Goal: Task Accomplishment & Management: Manage account settings

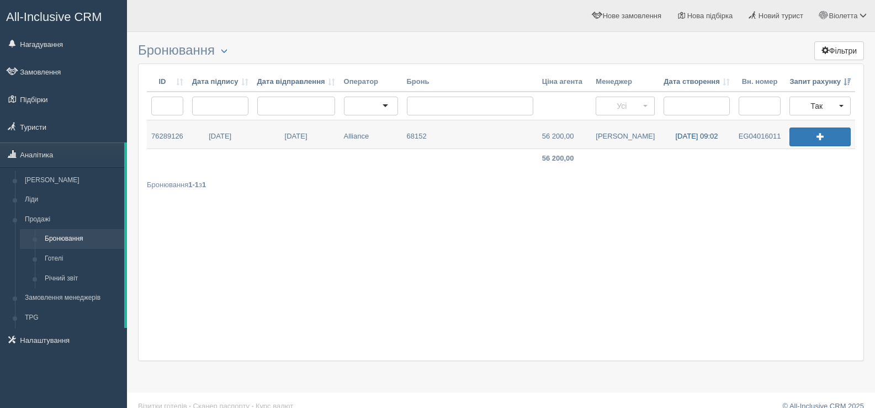
click at [689, 134] on link "[DATE] 09:02" at bounding box center [696, 134] width 75 height 28
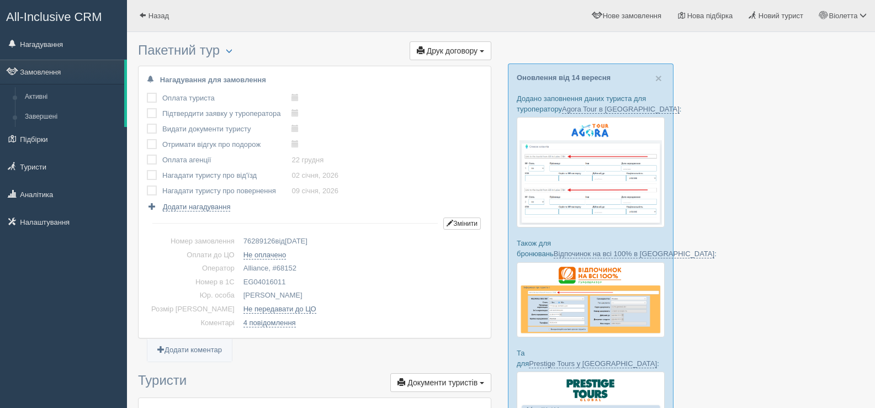
drag, startPoint x: 267, startPoint y: 281, endPoint x: 221, endPoint y: 275, distance: 46.2
click at [239, 276] on td "EG04016011" at bounding box center [361, 283] width 244 height 14
copy td "EG04016011"
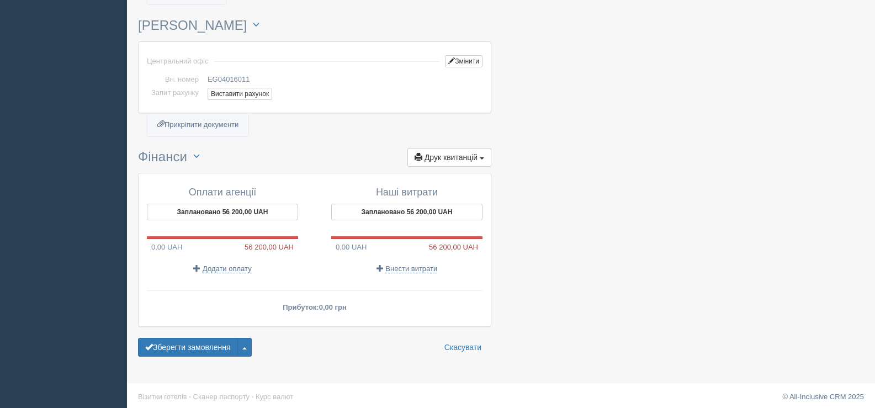
scroll to position [1037, 0]
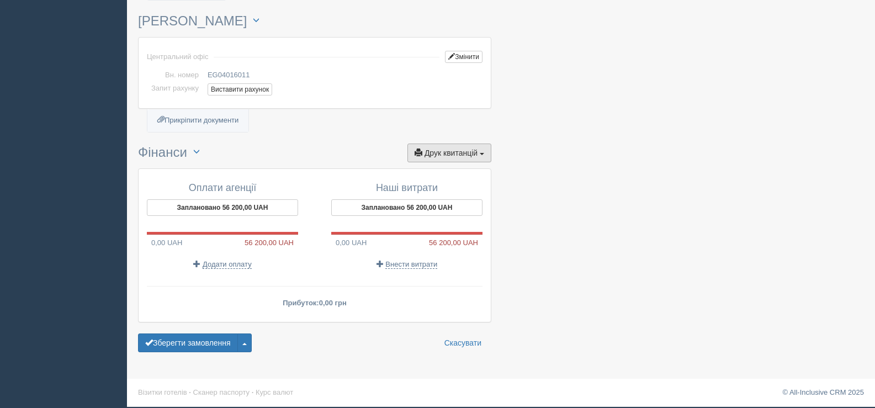
click at [481, 151] on button "Друк квитанцій Друк" at bounding box center [450, 153] width 84 height 19
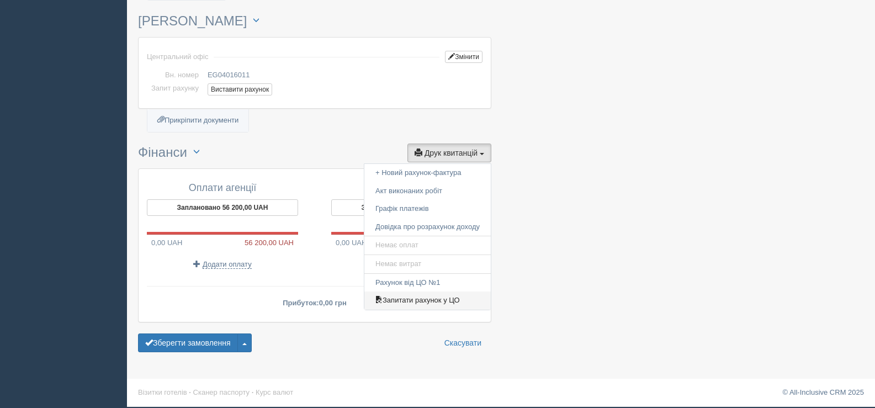
click at [434, 300] on link "Запитати рахунок у ЦО" at bounding box center [428, 301] width 126 height 18
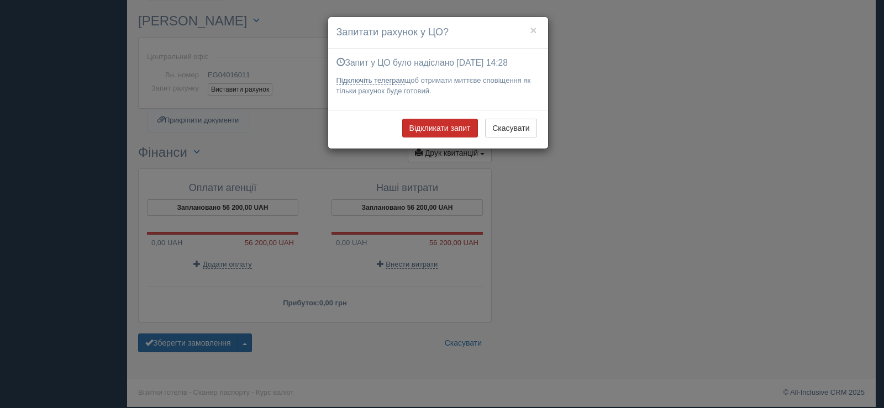
click at [432, 120] on button "Відкликати запит" at bounding box center [440, 128] width 76 height 19
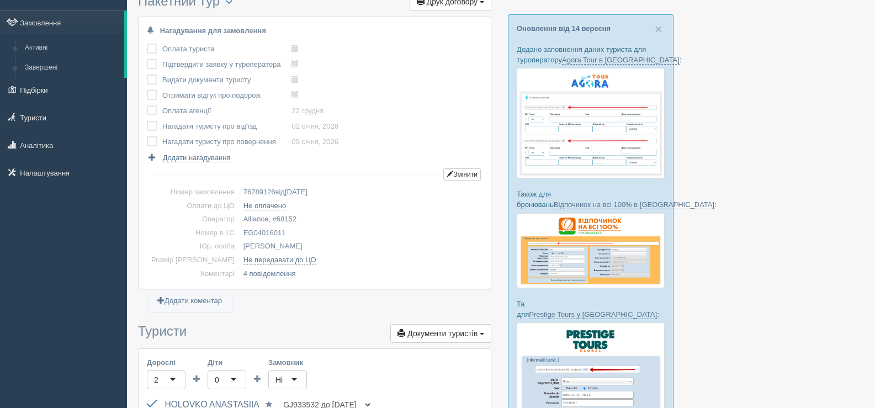
scroll to position [0, 0]
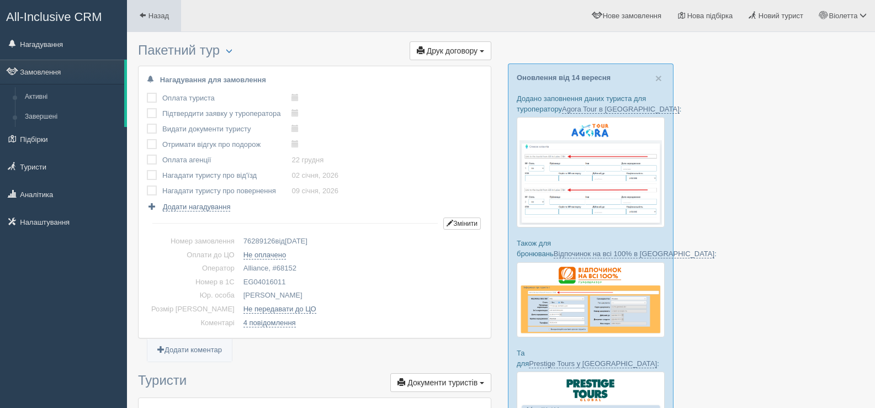
click at [141, 13] on span at bounding box center [142, 15] width 7 height 7
